Goal: Check status: Check status

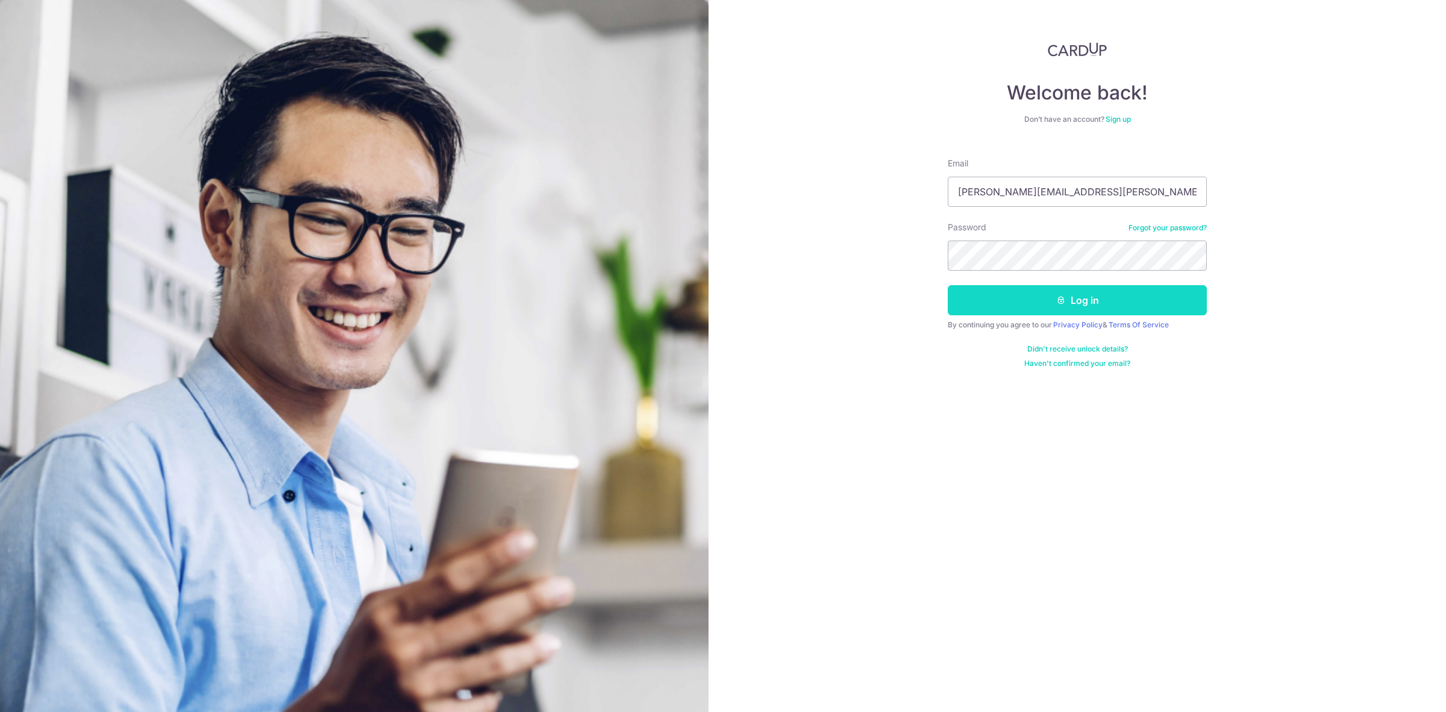
click at [1086, 302] on button "Log in" at bounding box center [1077, 300] width 259 height 30
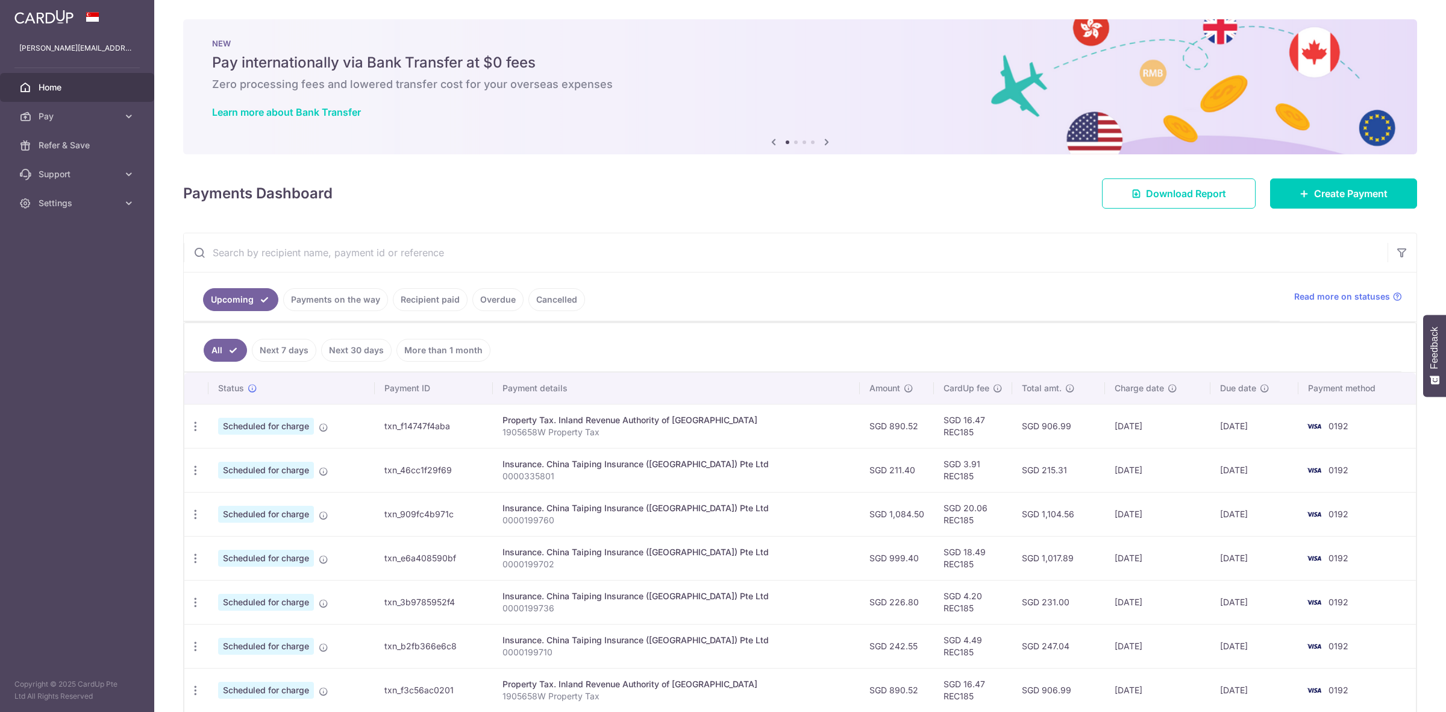
click at [343, 311] on link "Payments on the way" at bounding box center [335, 299] width 105 height 23
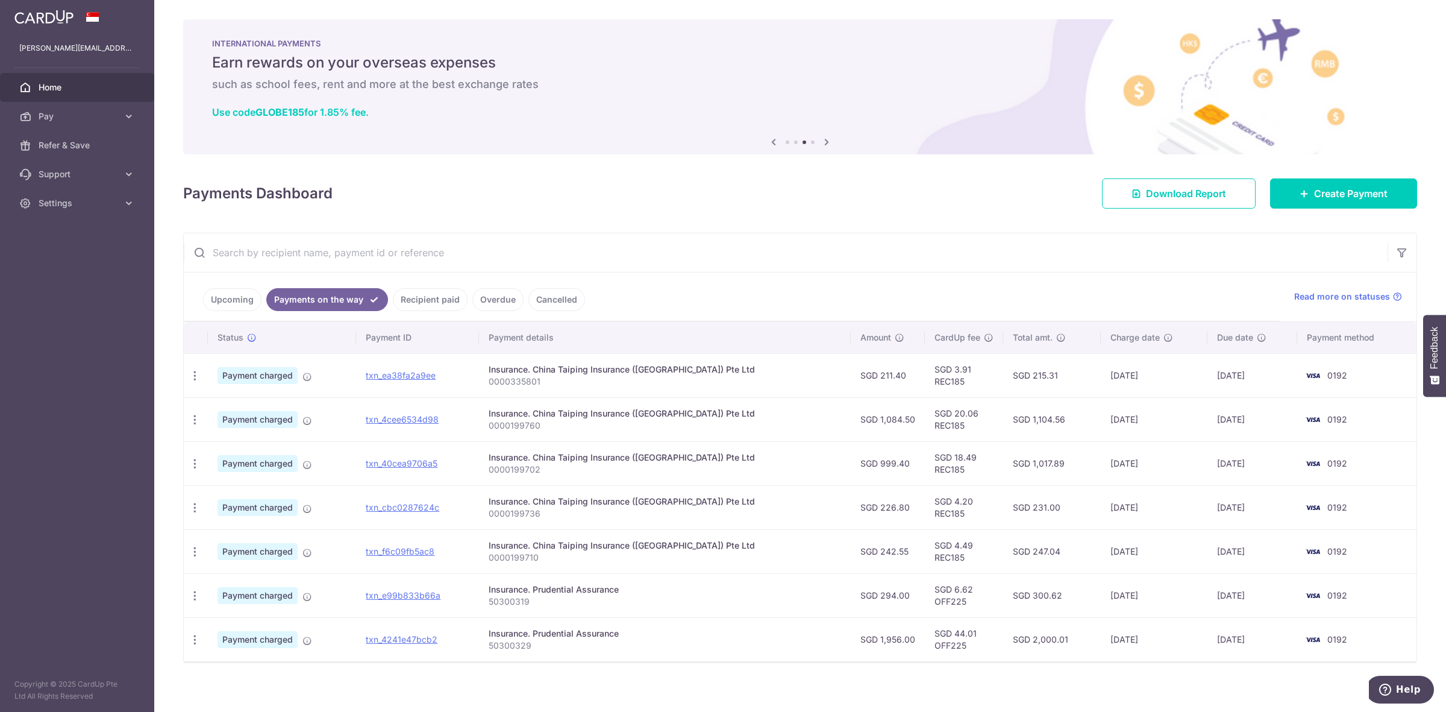
click at [415, 306] on link "Recipient paid" at bounding box center [430, 299] width 75 height 23
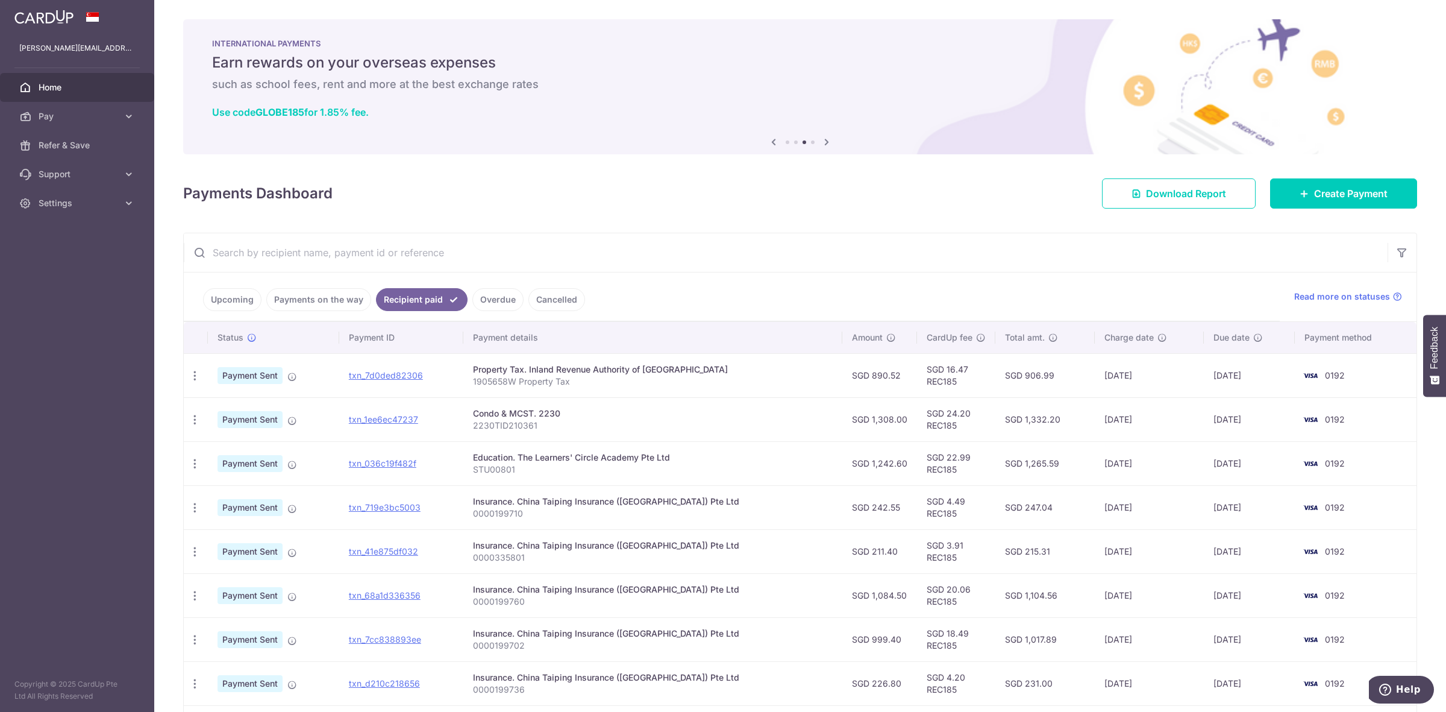
click at [500, 306] on link "Overdue" at bounding box center [497, 299] width 51 height 23
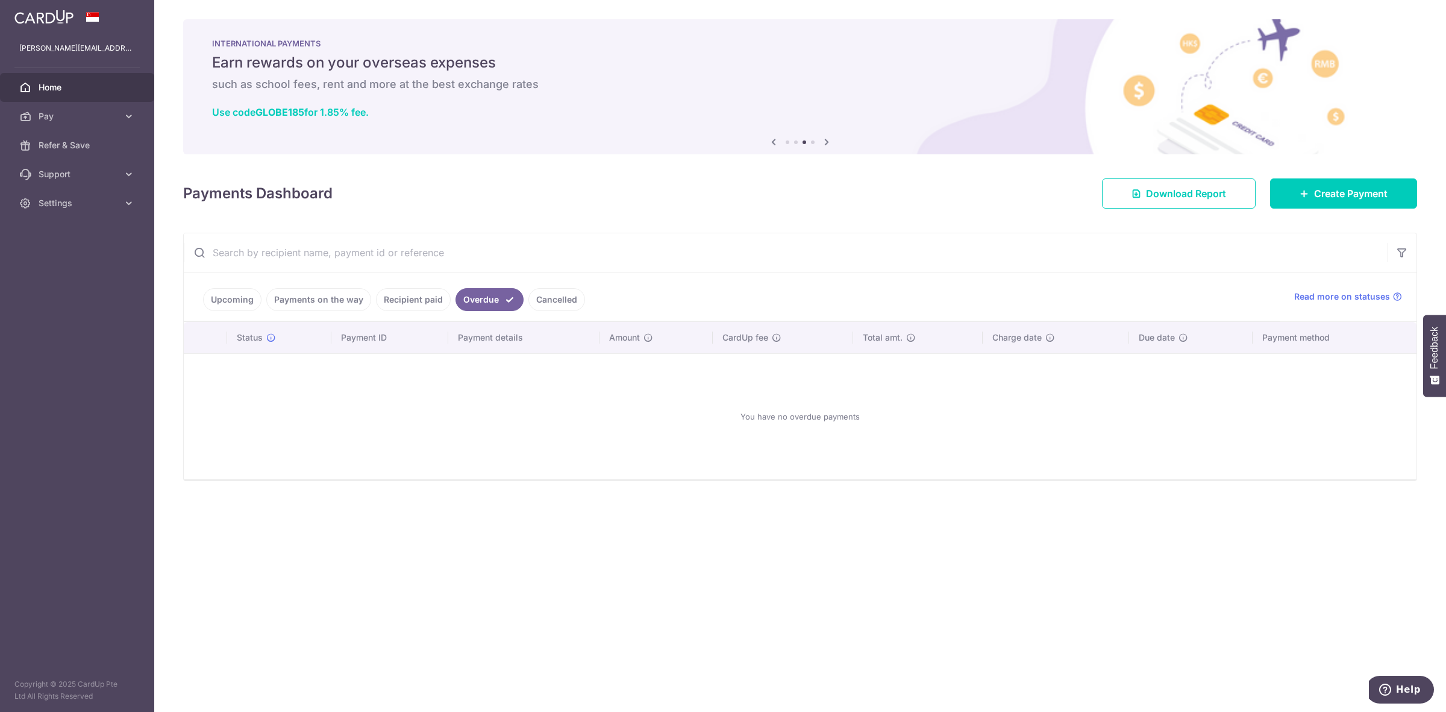
click at [539, 303] on link "Cancelled" at bounding box center [557, 299] width 57 height 23
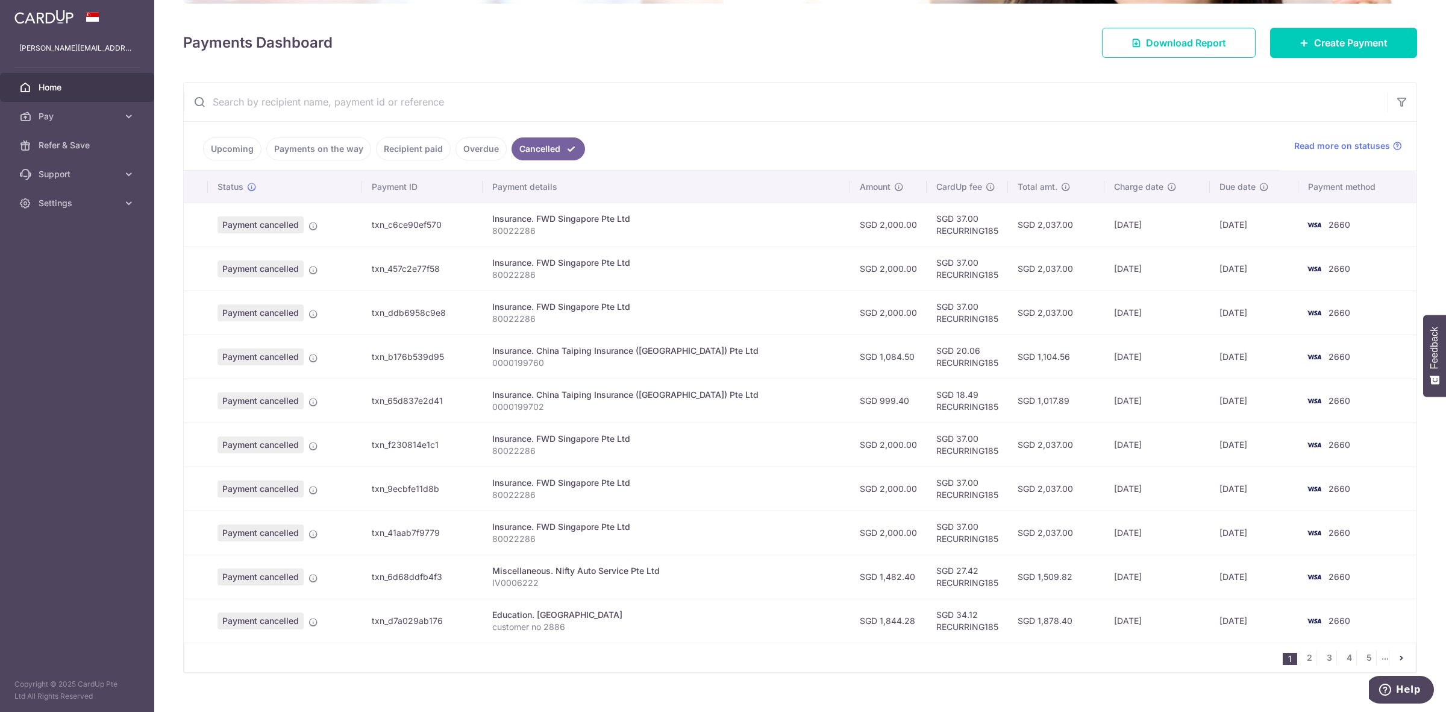
scroll to position [172, 0]
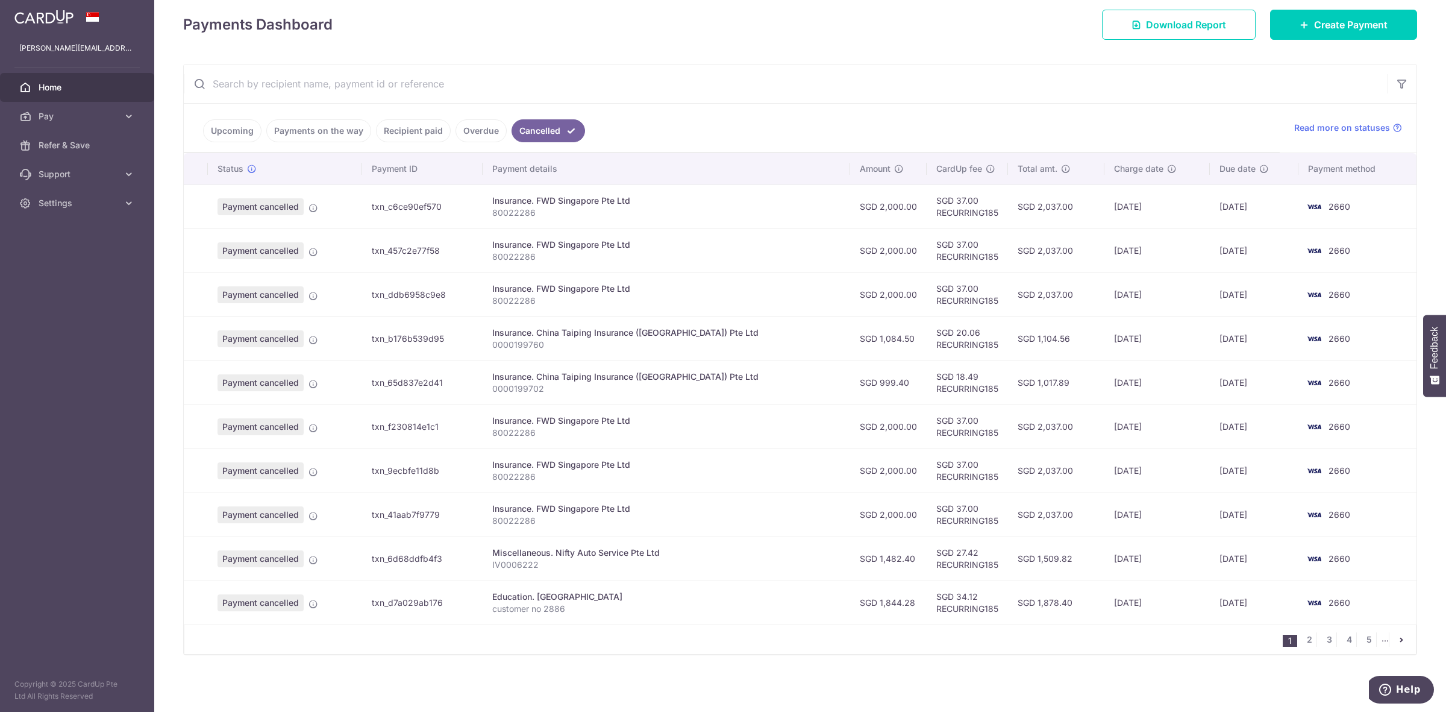
click at [34, 93] on link "Home" at bounding box center [77, 87] width 154 height 29
